Goal: Task Accomplishment & Management: Manage account settings

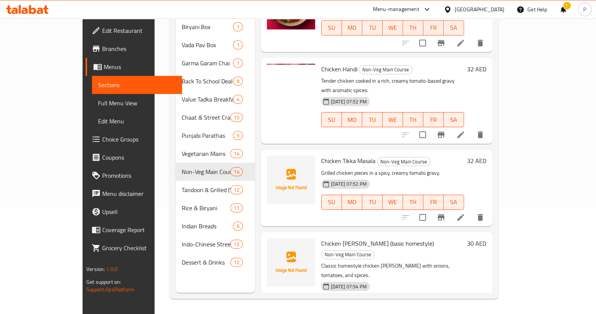
scroll to position [622, 0]
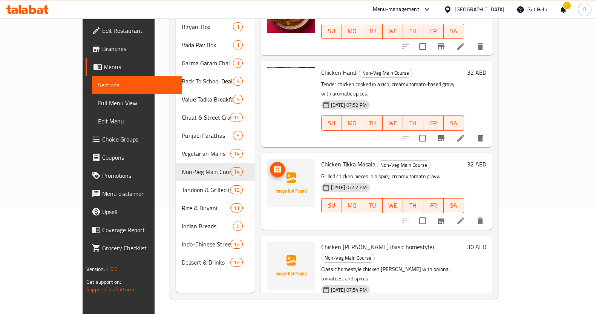
click at [274, 166] on icon "upload picture" at bounding box center [278, 169] width 8 height 7
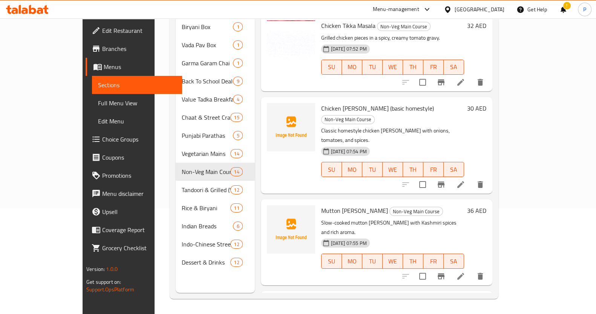
scroll to position [764, 0]
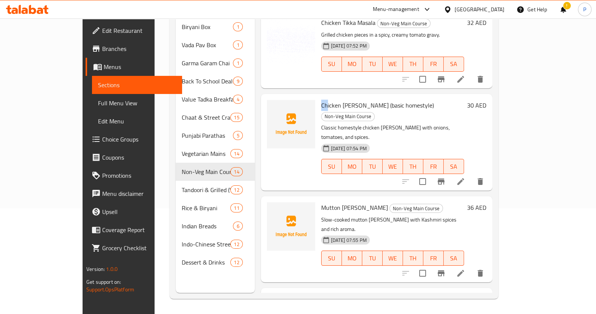
drag, startPoint x: 298, startPoint y: 75, endPoint x: 305, endPoint y: 75, distance: 7.9
click at [318, 97] on div "Chicken [PERSON_NAME] (basic homestyle) Non-Veg Main Course Classic homestyle c…" at bounding box center [392, 142] width 149 height 91
click at [273, 106] on icon "upload picture" at bounding box center [277, 110] width 9 height 9
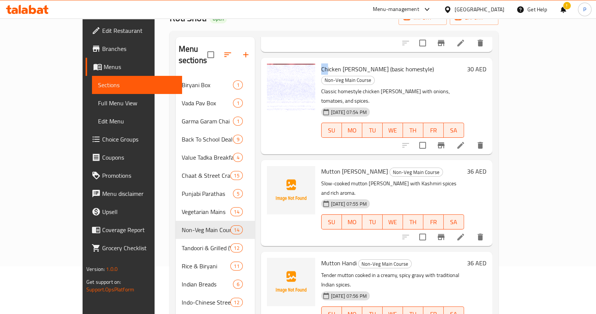
scroll to position [0, 0]
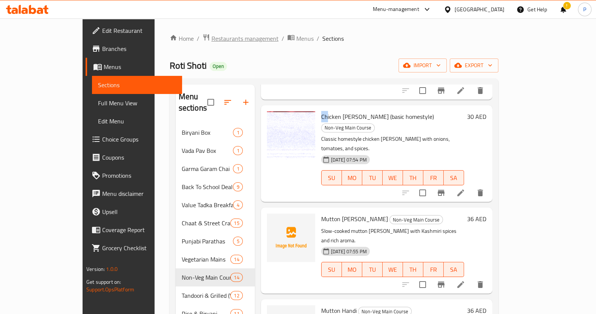
click at [212, 42] on span "Restaurants management" at bounding box center [245, 38] width 67 height 9
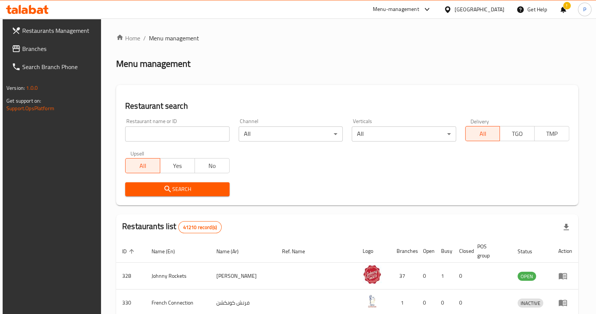
click at [163, 132] on input "search" at bounding box center [177, 133] width 104 height 15
type input "chote nawaab"
click at [206, 137] on input "chote nawaab" at bounding box center [177, 133] width 104 height 15
click button "Search" at bounding box center [177, 189] width 104 height 14
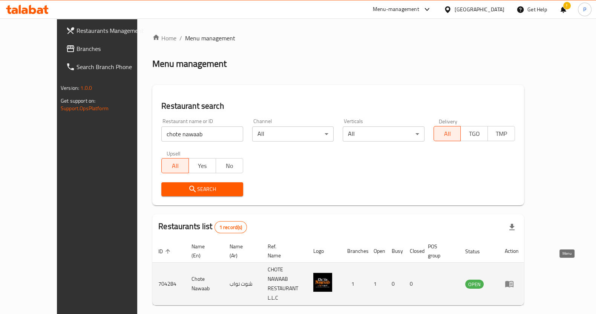
click at [514, 281] on icon "enhanced table" at bounding box center [509, 284] width 8 height 6
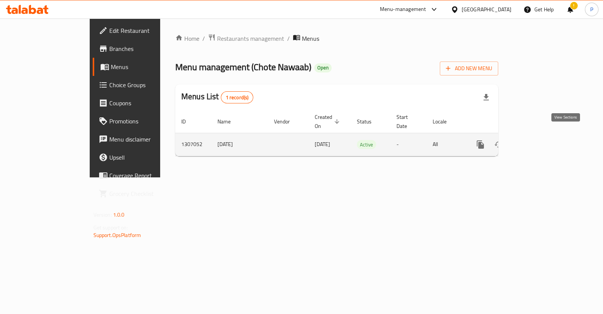
click at [540, 140] on icon "enhanced table" at bounding box center [535, 144] width 9 height 9
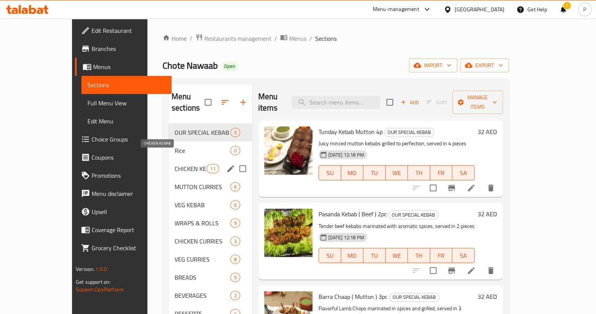
click at [175, 164] on span "CHICKEN KEBAB" at bounding box center [191, 168] width 32 height 9
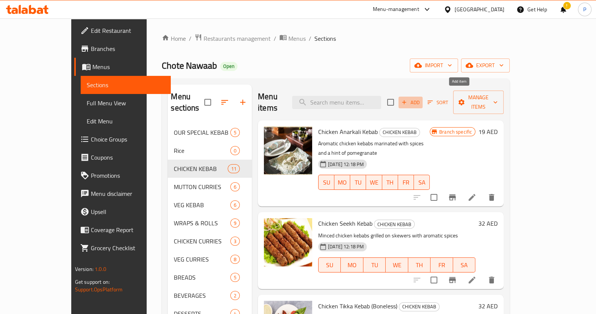
click at [421, 98] on span "Add" at bounding box center [411, 102] width 20 height 9
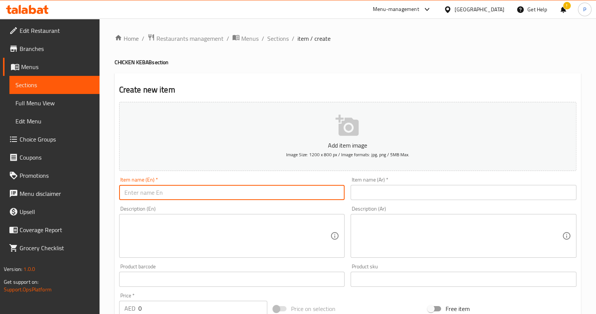
click at [200, 189] on input "text" at bounding box center [232, 192] width 226 height 15
click at [400, 194] on input "text" at bounding box center [464, 192] width 226 height 15
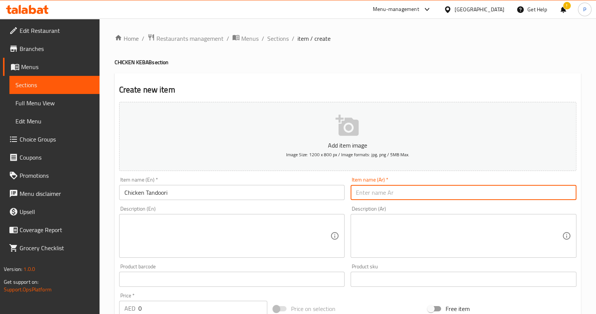
click at [205, 84] on h2 "Create new item" at bounding box center [347, 89] width 457 height 11
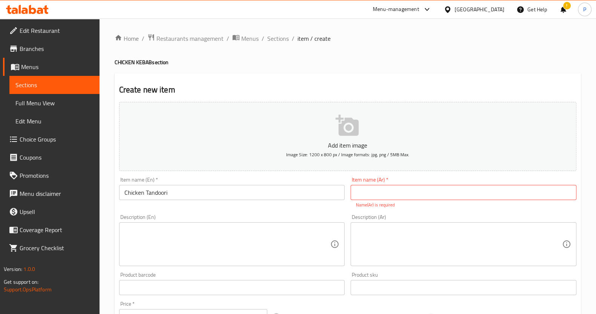
click at [183, 193] on input "Chicken Tandoori" at bounding box center [232, 192] width 226 height 15
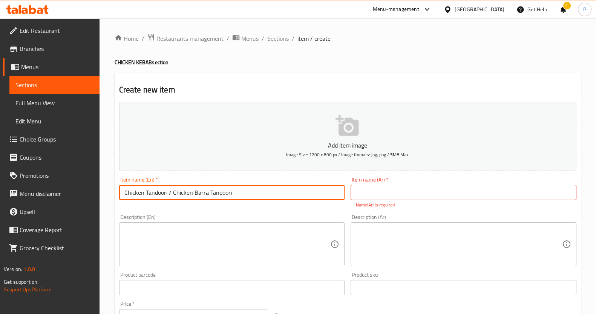
click at [208, 192] on input "Chicken Tandoori / Chicken Barra Tandoori" at bounding box center [232, 192] width 226 height 15
click at [241, 191] on input "Chicken Tandoori / Chicken Barra Tandoori" at bounding box center [232, 192] width 226 height 15
click at [246, 194] on input "Chicken Tandoori / Chicken Barra Tandoori l Chikcen Lebanese Tandoori" at bounding box center [232, 192] width 226 height 15
click at [167, 191] on input "Chicken Tandoori / Chicken Barra Tandoori l Chicken Lebanese Tandoori" at bounding box center [232, 192] width 226 height 15
click at [250, 191] on input "Chicken Tandoori-35/45 / Chicken Barra Tandoori l Chicken Lebanese Tandoori" at bounding box center [232, 192] width 226 height 15
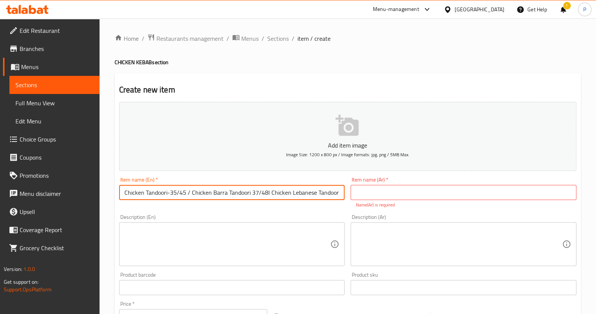
click at [319, 189] on input "Chicken Tandoori-35/45 / Chicken Barra Tandoori 37/48l Chicken Lebanese Tandoori" at bounding box center [232, 192] width 226 height 15
drag, startPoint x: 339, startPoint y: 193, endPoint x: 81, endPoint y: 194, distance: 258.7
click at [80, 194] on div "Edit Restaurant Branches Menus Sections Full Menu View Edit Menu Choice Groups …" at bounding box center [298, 279] width 596 height 523
type input "Chicken Tandoori-35/45 / Chicken Barra Tandoori 37/48l Chicken Lebanese Tandoor…"
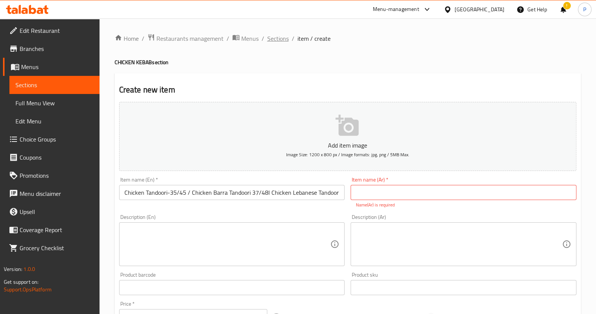
click at [268, 38] on span "Sections" at bounding box center [277, 38] width 21 height 9
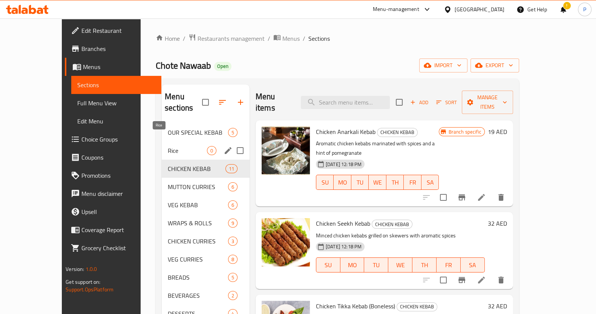
click at [168, 146] on span "Rice" at bounding box center [187, 150] width 39 height 9
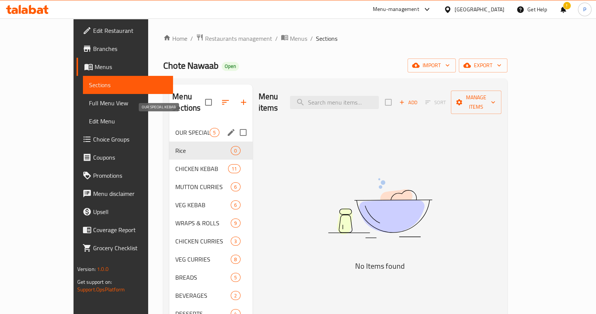
click at [175, 128] on span "OUR SPECIAL KEBAB" at bounding box center [192, 132] width 34 height 9
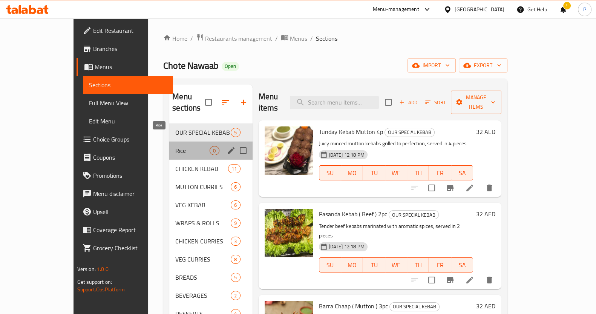
click at [175, 146] on span "Rice" at bounding box center [192, 150] width 34 height 9
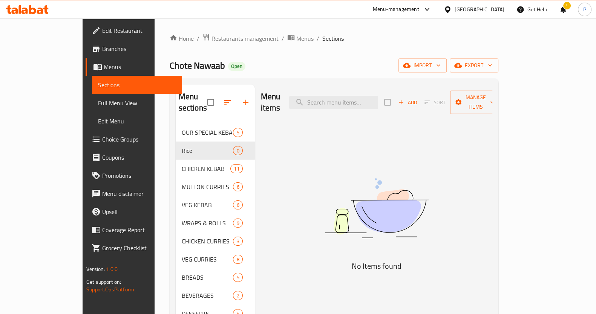
click at [421, 8] on div at bounding box center [425, 9] width 12 height 9
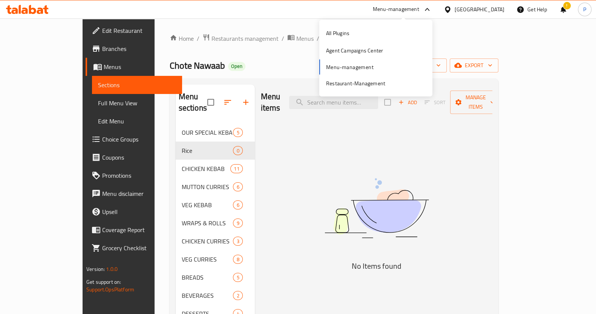
click at [312, 31] on div "Home / Restaurants management / Menus / Sections Chote Nawaab Open import expor…" at bounding box center [334, 218] width 359 height 401
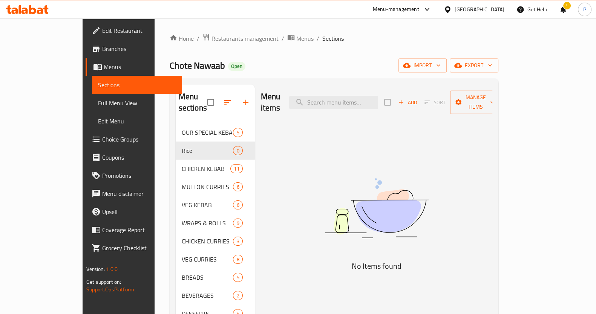
click at [405, 9] on div "Menu-management" at bounding box center [396, 9] width 46 height 9
click at [306, 21] on div "Home / Restaurants management / Menus / Sections Chote Nawaab Open import expor…" at bounding box center [334, 218] width 359 height 401
click at [414, 10] on div "Menu-management" at bounding box center [396, 9] width 46 height 9
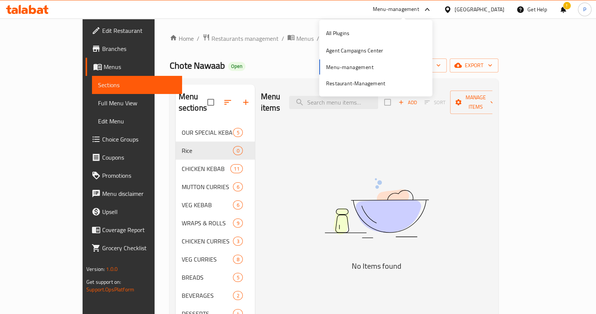
click at [305, 28] on div "Home / Restaurants management / Menus / Sections Chote Nawaab Open import expor…" at bounding box center [334, 218] width 359 height 401
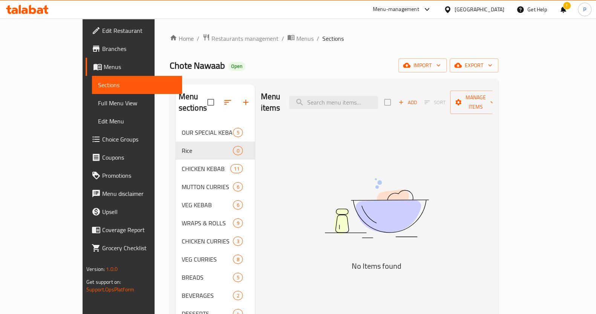
click at [386, 14] on div "Menu-management" at bounding box center [402, 9] width 71 height 18
click at [270, 23] on div "Home / Restaurants management / Menus / Sections Chote Nawaab Open import expor…" at bounding box center [334, 218] width 359 height 401
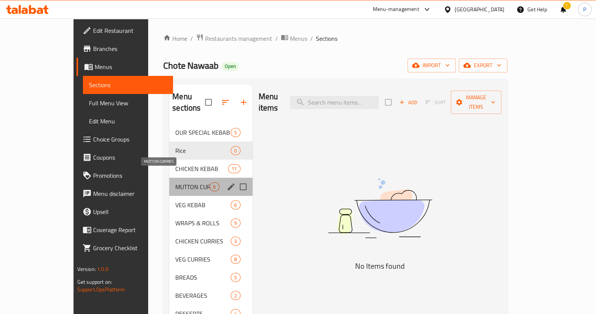
click at [175, 182] on span "MUTTON CURRIES" at bounding box center [192, 186] width 34 height 9
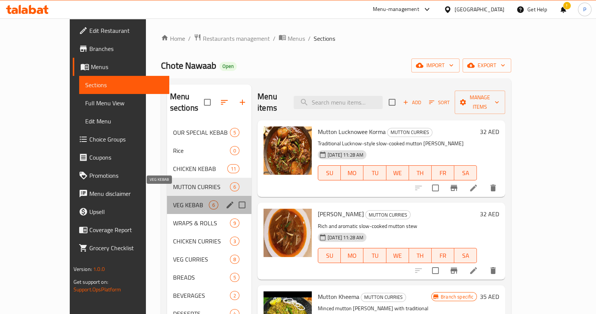
click at [173, 200] on span "VEG KEBAB" at bounding box center [191, 204] width 36 height 9
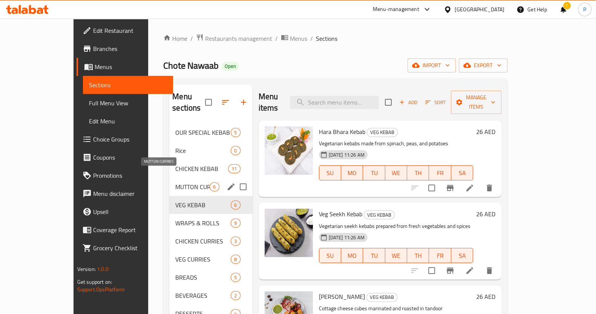
click at [175, 182] on span "MUTTON CURRIES" at bounding box center [192, 186] width 34 height 9
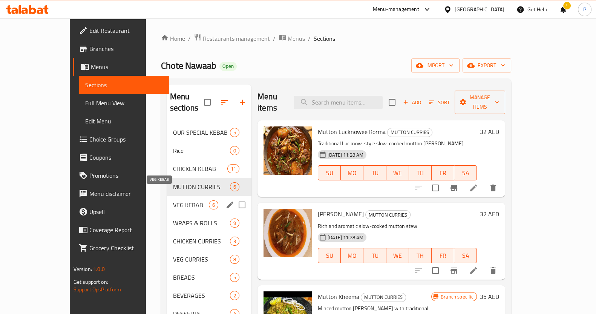
click at [173, 200] on span "VEG KEBAB" at bounding box center [191, 204] width 36 height 9
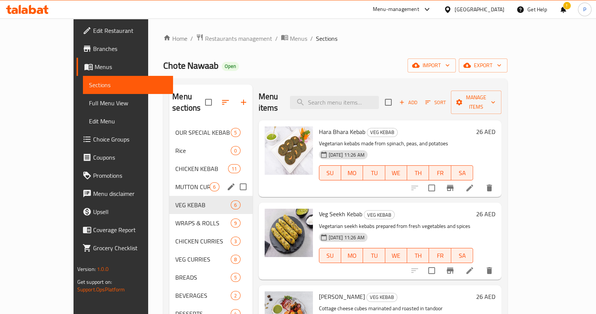
click at [169, 178] on div "MUTTON CURRIES 6" at bounding box center [210, 187] width 83 height 18
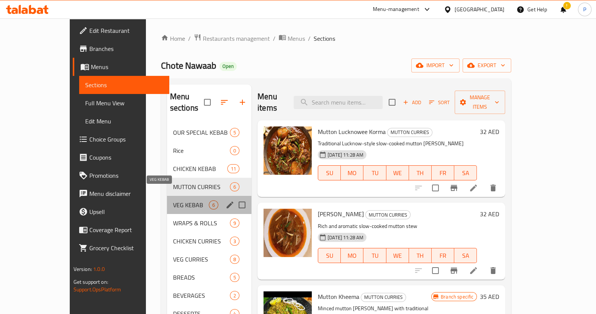
drag, startPoint x: 144, startPoint y: 195, endPoint x: 147, endPoint y: 187, distance: 8.5
click at [173, 200] on span "VEG KEBAB" at bounding box center [191, 204] width 36 height 9
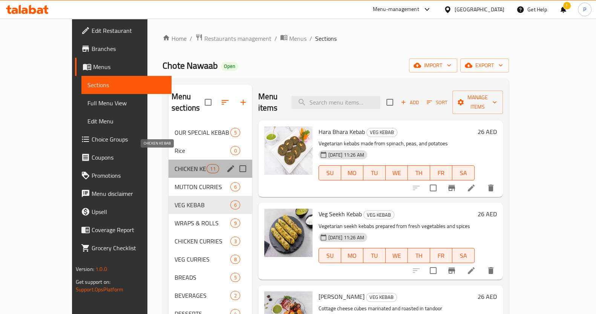
click at [175, 164] on span "CHICKEN KEBAB" at bounding box center [191, 168] width 32 height 9
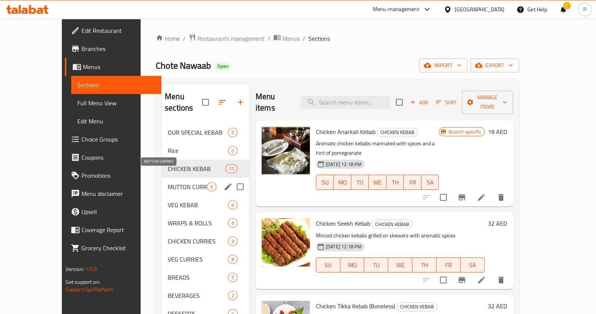
click at [168, 182] on span "MUTTON CURRIES" at bounding box center [187, 186] width 39 height 9
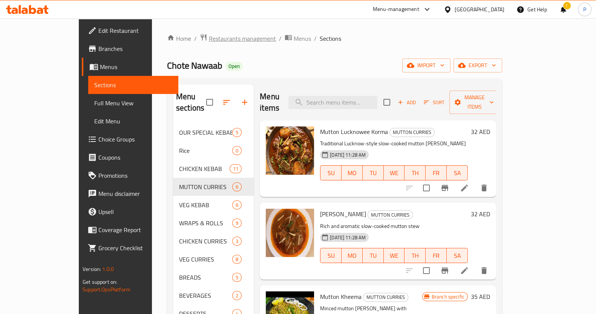
click at [209, 43] on span "Restaurants management" at bounding box center [242, 38] width 67 height 9
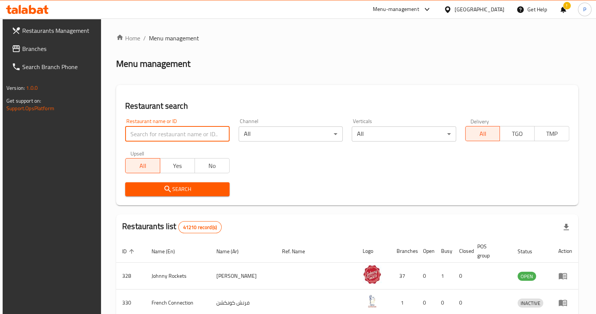
click at [172, 127] on input "search" at bounding box center [177, 133] width 104 height 15
type input "roti shoti"
click button "Search" at bounding box center [177, 189] width 104 height 14
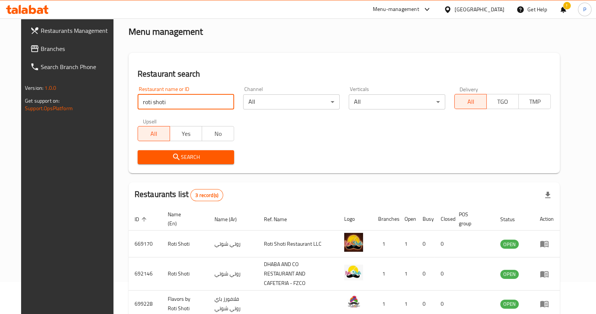
scroll to position [70, 0]
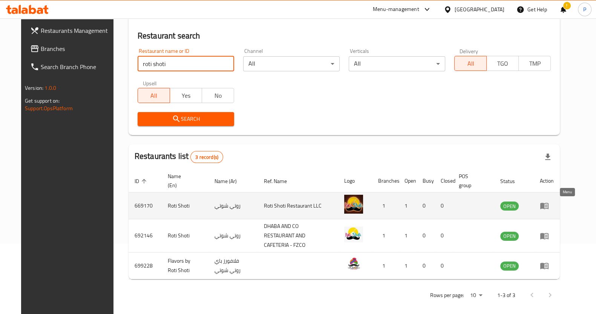
click at [549, 208] on icon "enhanced table" at bounding box center [544, 206] width 8 height 6
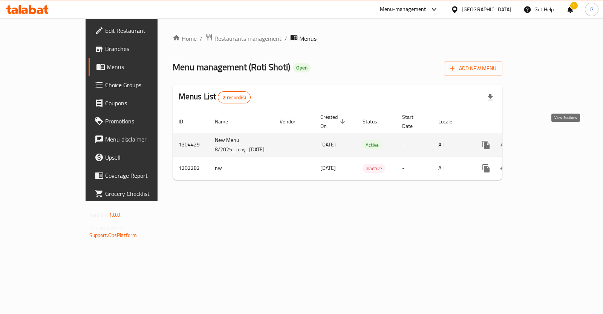
click at [545, 140] on icon "enhanced table" at bounding box center [540, 144] width 9 height 9
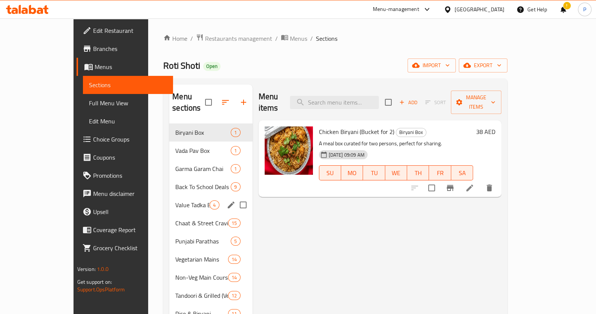
scroll to position [47, 0]
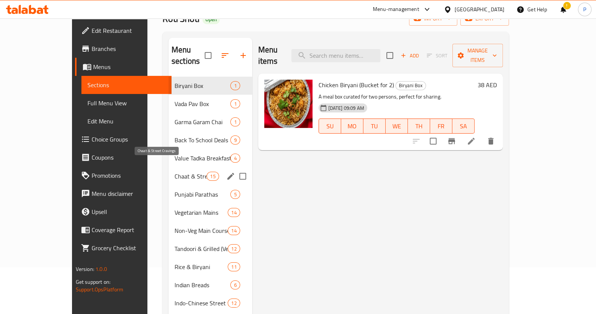
drag, startPoint x: 145, startPoint y: 161, endPoint x: 141, endPoint y: 164, distance: 5.1
click at [175, 172] on span "Chaat & Street Cravings" at bounding box center [191, 176] width 32 height 9
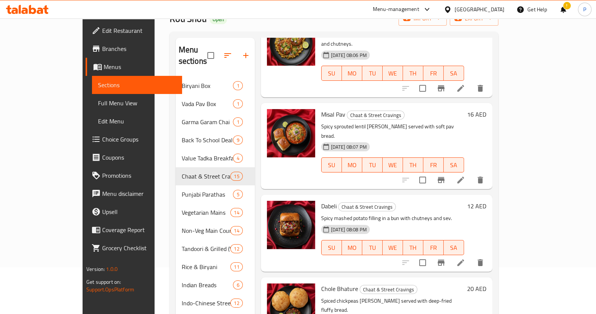
scroll to position [941, 0]
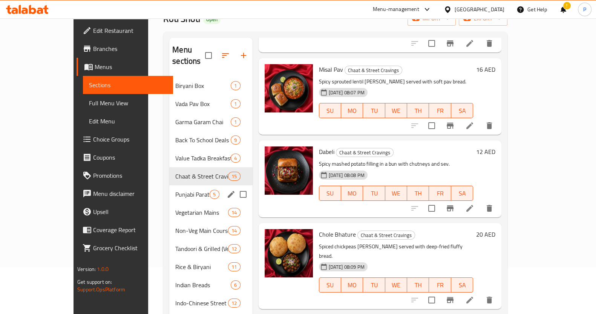
click at [169, 185] on div "Punjabi Parathas 5" at bounding box center [210, 194] width 83 height 18
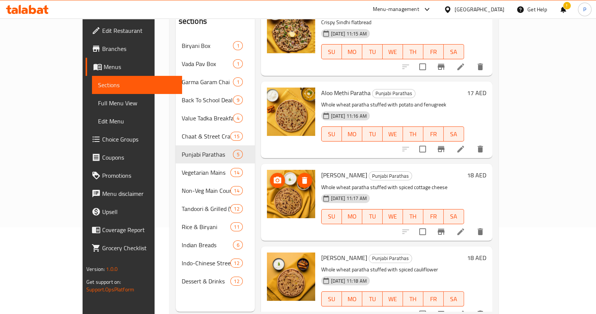
scroll to position [106, 0]
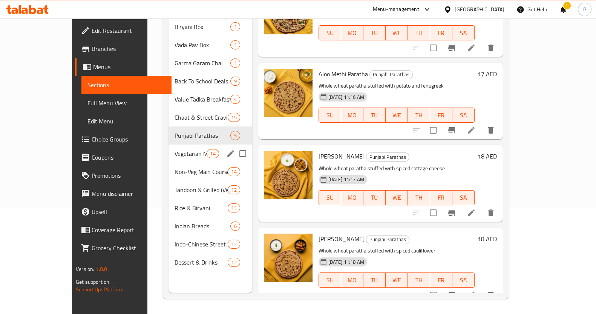
click at [169, 148] on div "Vegetarian Mains 14" at bounding box center [211, 153] width 84 height 18
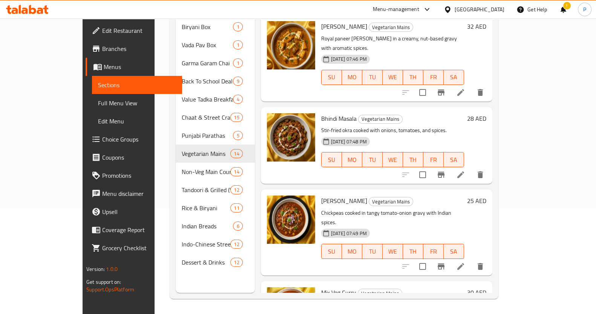
scroll to position [858, 0]
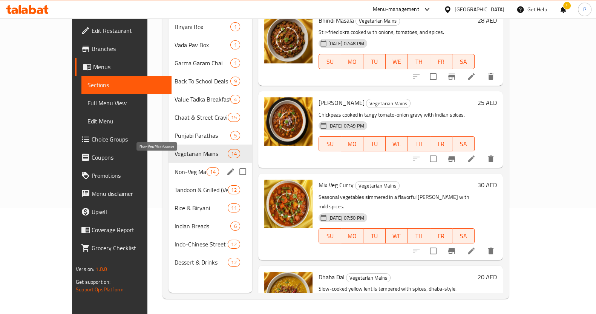
click at [175, 167] on span "Non-Veg Main Course" at bounding box center [191, 171] width 32 height 9
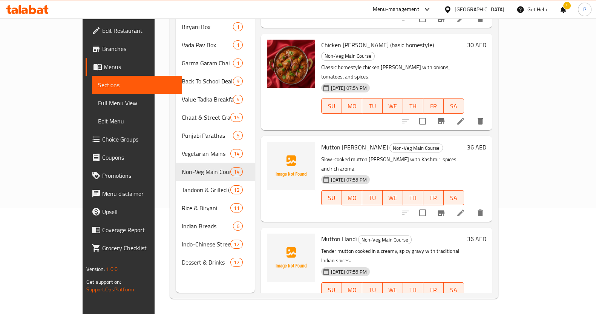
scroll to position [764, 0]
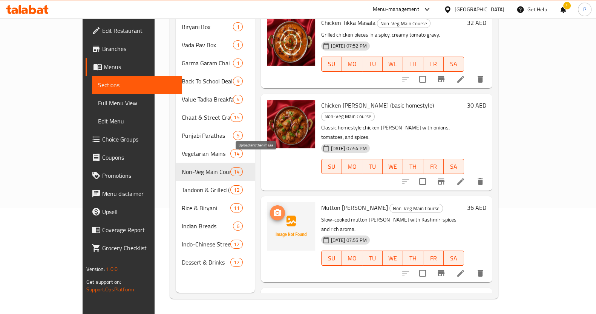
click at [273, 208] on icon "upload picture" at bounding box center [277, 212] width 9 height 9
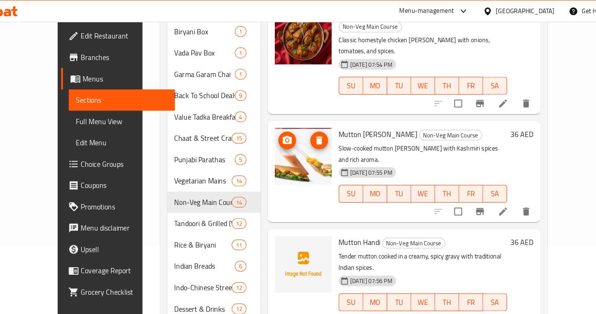
scroll to position [858, 0]
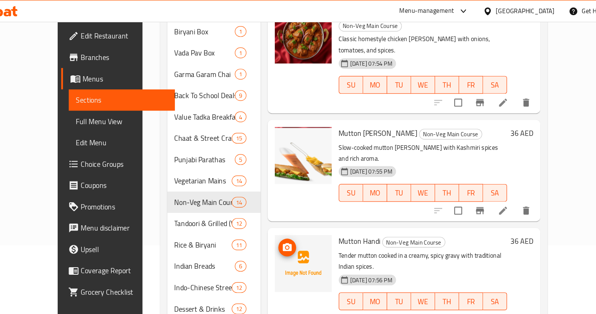
click at [274, 206] on icon "upload picture" at bounding box center [278, 209] width 8 height 7
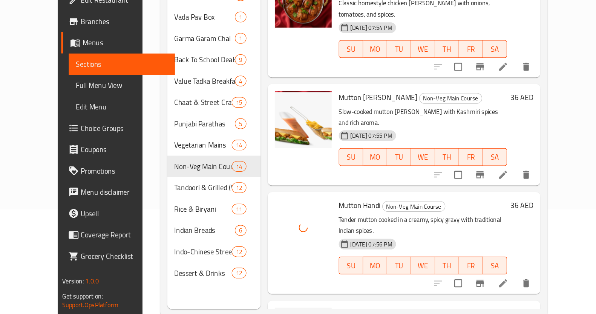
scroll to position [105, 0]
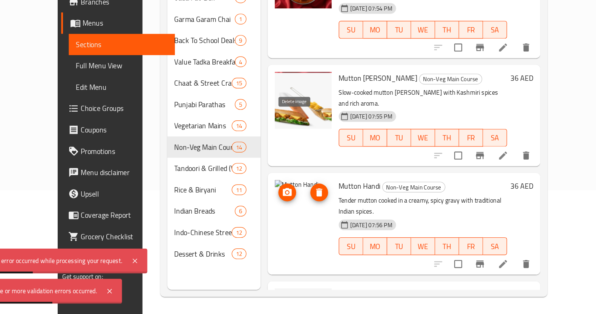
click at [300, 206] on icon "delete image" at bounding box center [304, 210] width 9 height 9
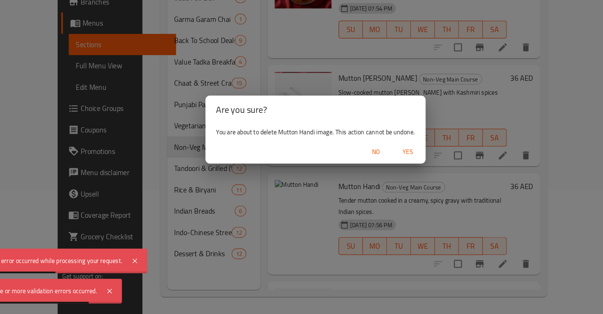
click at [379, 173] on span "Yes" at bounding box center [380, 175] width 18 height 9
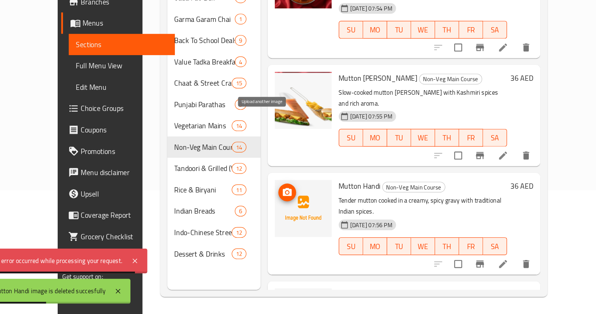
click at [270, 203] on button "upload picture" at bounding box center [277, 210] width 15 height 15
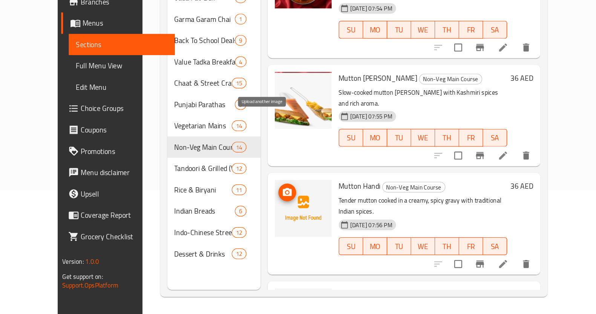
click at [274, 207] on icon "upload picture" at bounding box center [278, 210] width 8 height 7
click at [273, 206] on icon "upload picture" at bounding box center [277, 210] width 9 height 9
click at [274, 207] on icon "upload picture" at bounding box center [278, 210] width 8 height 7
click at [267, 200] on div at bounding box center [291, 224] width 48 height 48
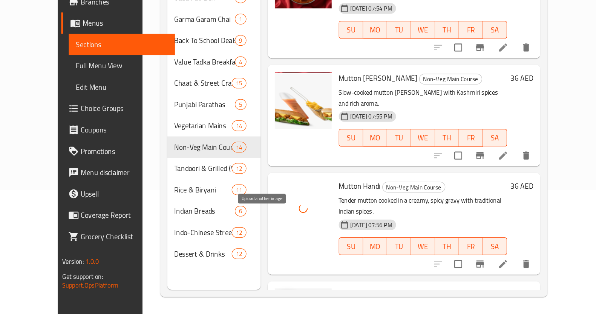
click at [273, 298] on icon "upload picture" at bounding box center [277, 302] width 9 height 9
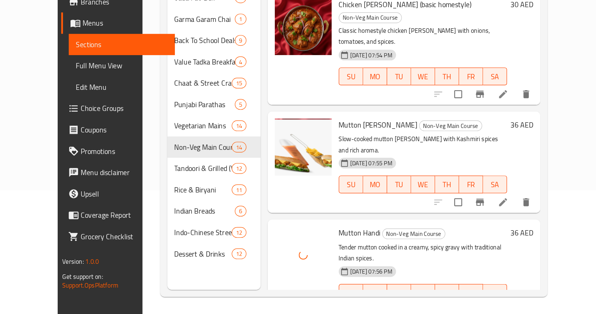
scroll to position [858, 0]
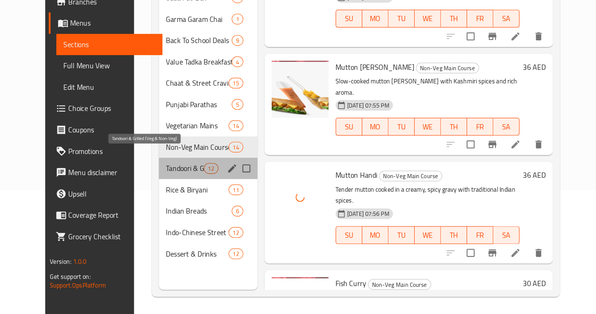
click at [175, 186] on span "Tandoori & Grilled (Veg & Non-Veg)" at bounding box center [191, 190] width 32 height 9
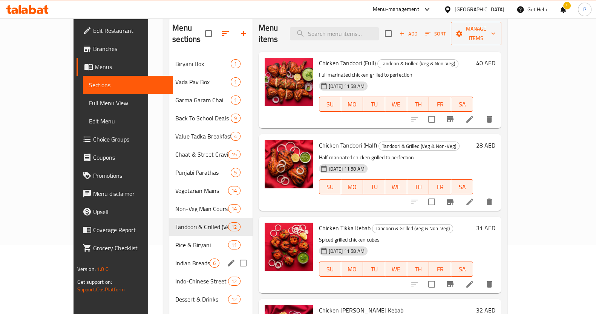
scroll to position [106, 0]
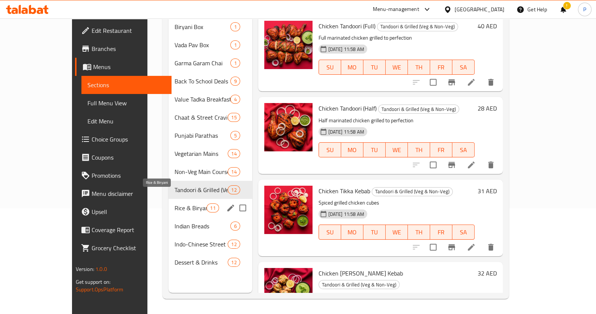
click at [175, 203] on span "Rice & Biryani" at bounding box center [191, 207] width 32 height 9
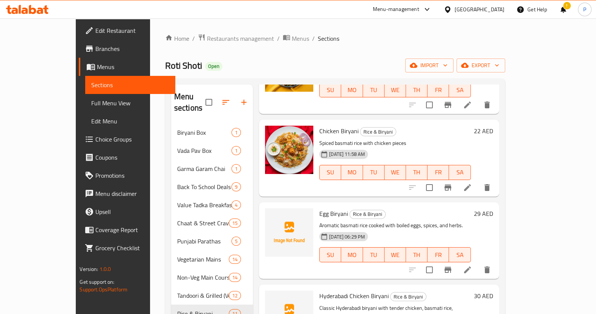
scroll to position [422, 0]
click at [268, 214] on span "upload picture" at bounding box center [275, 218] width 15 height 9
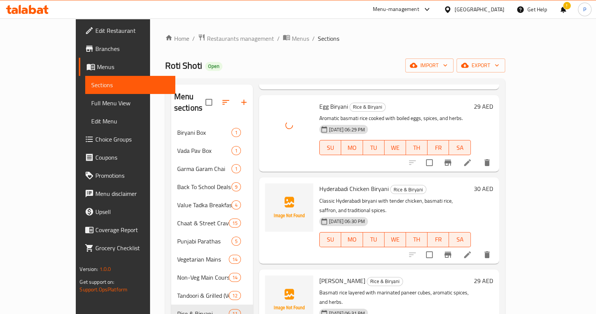
scroll to position [517, 0]
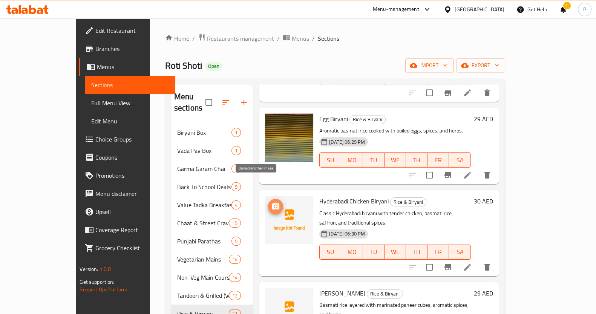
click at [272, 203] on icon "upload picture" at bounding box center [276, 206] width 8 height 7
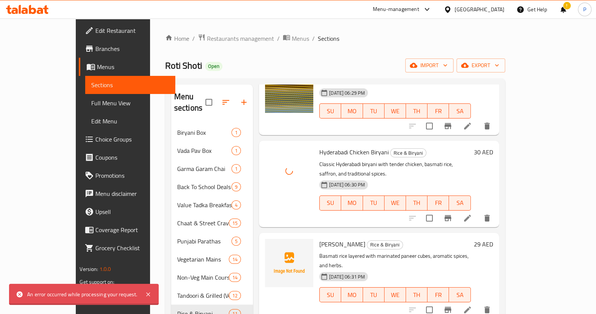
scroll to position [564, 0]
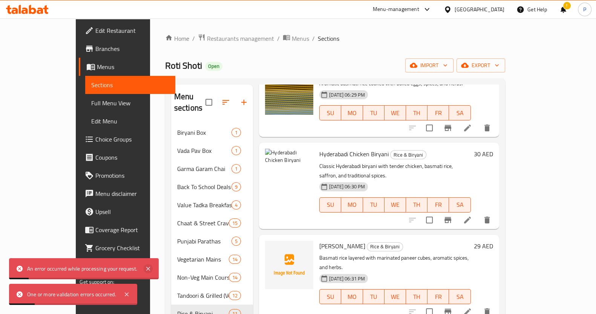
click at [150, 267] on icon at bounding box center [148, 268] width 9 height 9
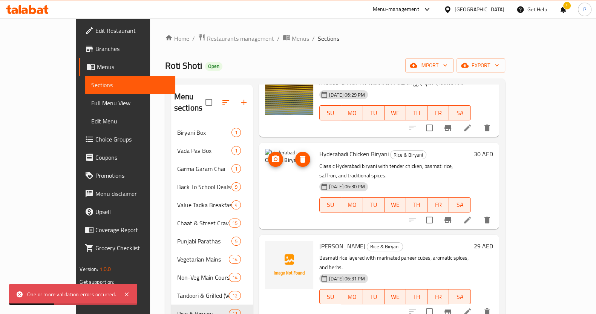
click at [298, 155] on icon "delete image" at bounding box center [302, 159] width 9 height 9
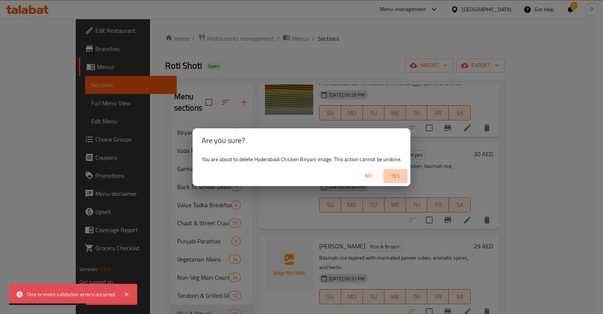
click at [392, 175] on span "Yes" at bounding box center [396, 175] width 18 height 9
